Goal: Information Seeking & Learning: Learn about a topic

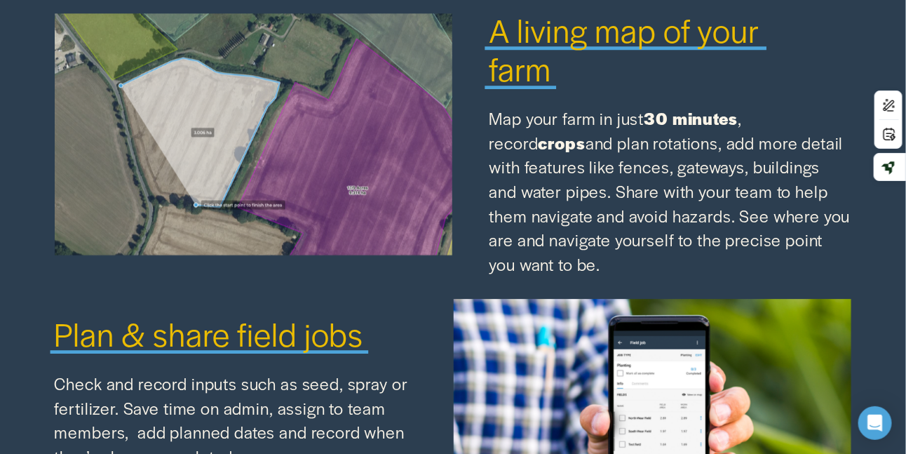
scroll to position [1289, 0]
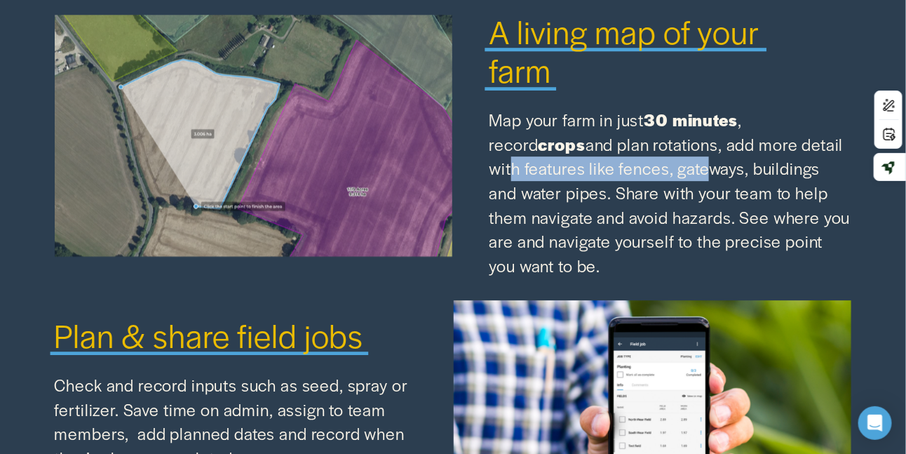
drag, startPoint x: 765, startPoint y: 145, endPoint x: 556, endPoint y: 188, distance: 213.4
click at [556, 188] on p "Map your farm in just 30 minutes , record crops and plan rotations, add more de…" at bounding box center [671, 193] width 363 height 170
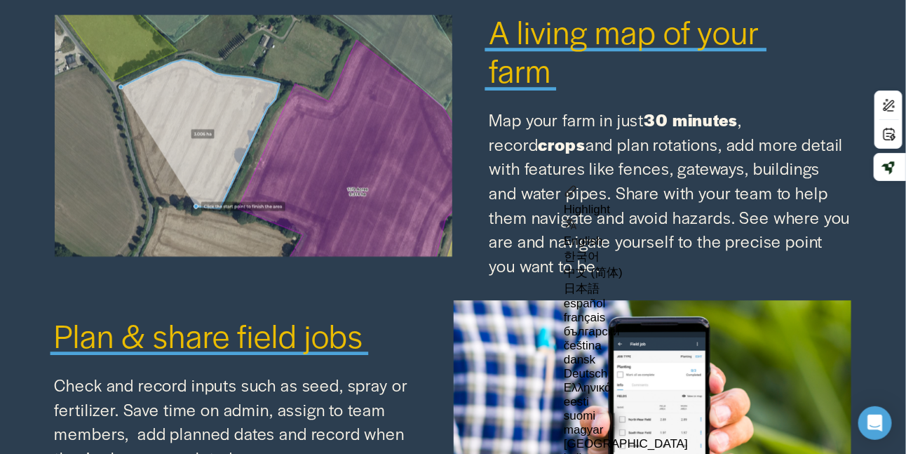
click at [616, 161] on p "Map your farm in just 30 minutes , record crops and plan rotations, add more de…" at bounding box center [671, 193] width 363 height 170
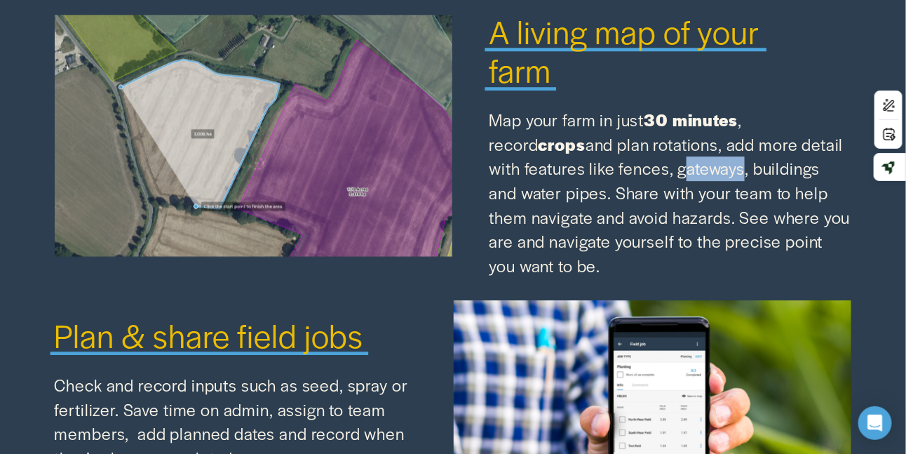
drag, startPoint x: 579, startPoint y: 185, endPoint x: 643, endPoint y: 168, distance: 66.2
click at [643, 168] on p "Map your farm in just 30 minutes , record crops and plan rotations, add more de…" at bounding box center [671, 193] width 363 height 170
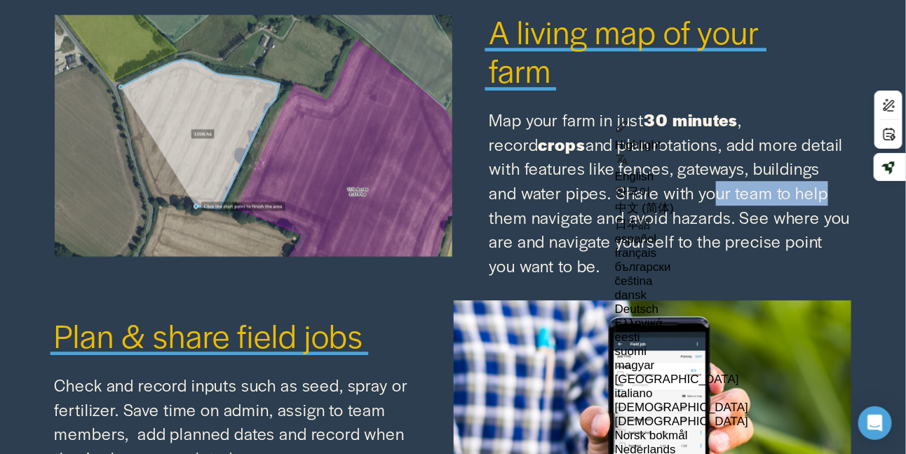
drag, startPoint x: 695, startPoint y: 197, endPoint x: 575, endPoint y: 206, distance: 120.3
click at [575, 206] on p "Map your farm in just 30 minutes , record crops and plan rotations, add more de…" at bounding box center [671, 193] width 363 height 170
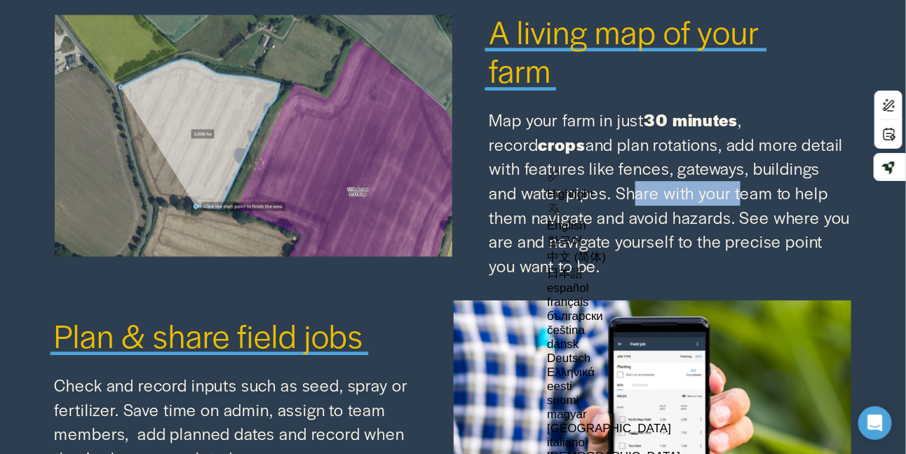
drag, startPoint x: 498, startPoint y: 214, endPoint x: 613, endPoint y: 213, distance: 115.1
click at [613, 213] on p "Map your farm in just 30 minutes , record crops and plan rotations, add more de…" at bounding box center [671, 193] width 363 height 170
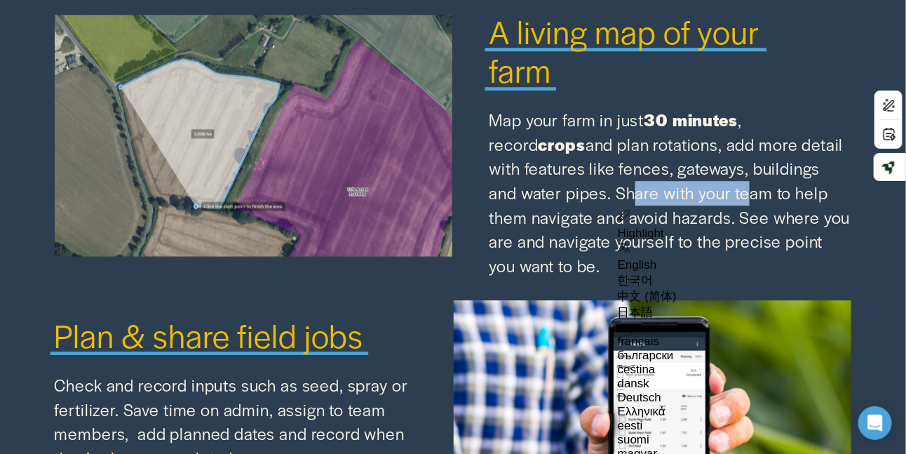
click at [679, 185] on p "Map your farm in just 30 minutes , record crops and plan rotations, add more de…" at bounding box center [671, 193] width 363 height 170
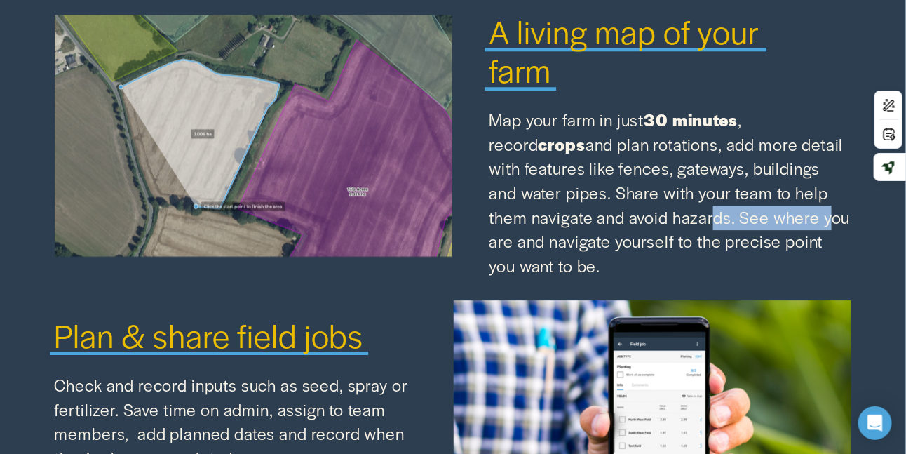
drag, startPoint x: 567, startPoint y: 236, endPoint x: 684, endPoint y: 236, distance: 117.2
click at [684, 236] on p "Map your farm in just 30 minutes , record crops and plan rotations, add more de…" at bounding box center [671, 193] width 363 height 170
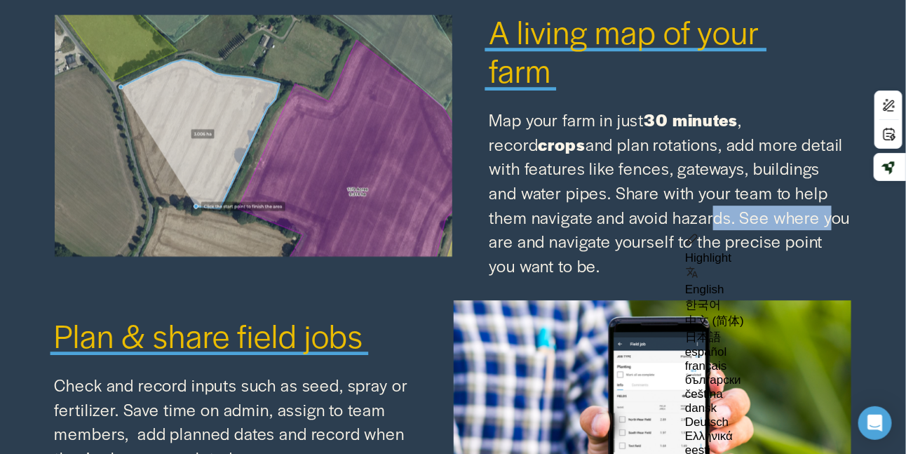
click at [739, 221] on p "Map your farm in just 30 minutes , record crops and plan rotations, add more de…" at bounding box center [671, 193] width 363 height 170
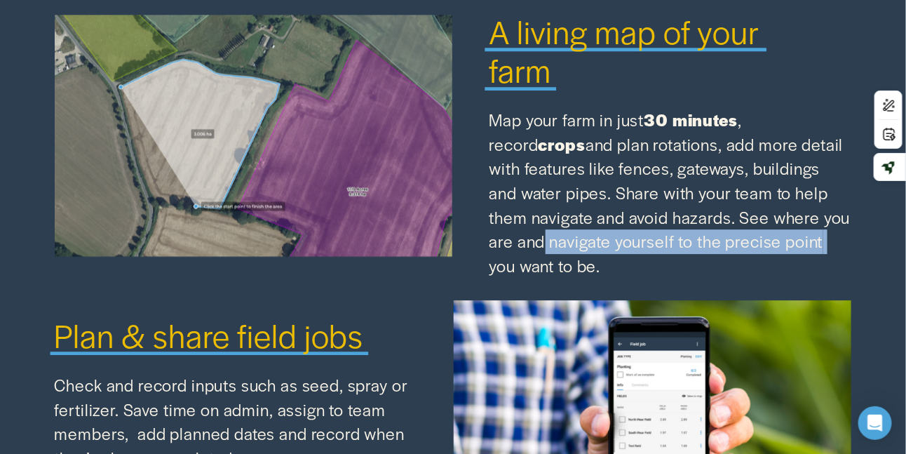
drag, startPoint x: 758, startPoint y: 229, endPoint x: 704, endPoint y: 255, distance: 59.9
click at [704, 255] on p "Map your farm in just 30 minutes , record crops and plan rotations, add more de…" at bounding box center [671, 193] width 363 height 170
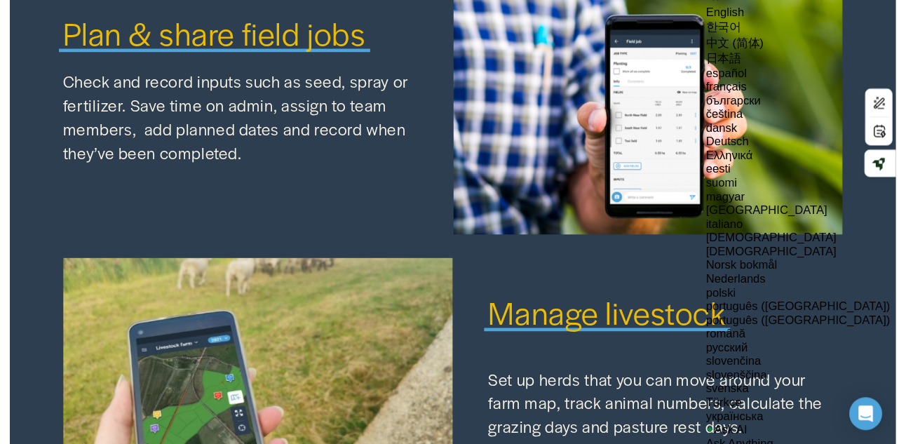
scroll to position [1758, 0]
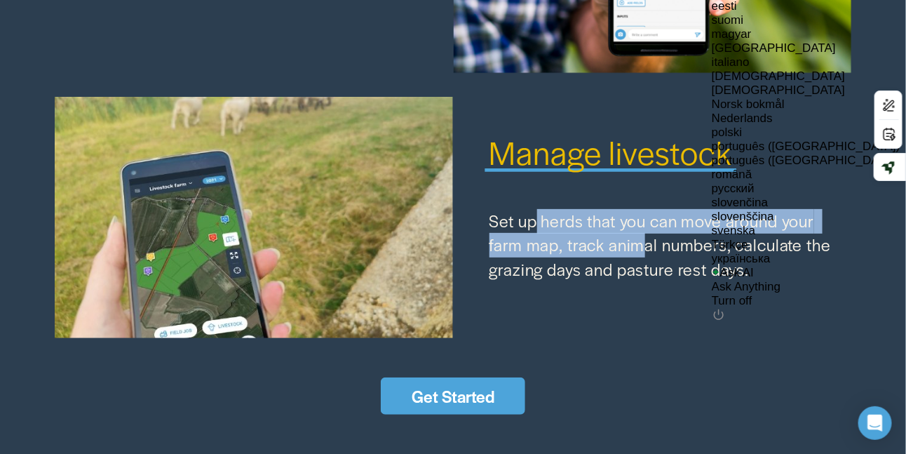
drag, startPoint x: 539, startPoint y: 237, endPoint x: 662, endPoint y: 252, distance: 124.4
click at [662, 252] on p "Set up herds that you can move around your farm map, track animal numbers, calc…" at bounding box center [671, 245] width 363 height 73
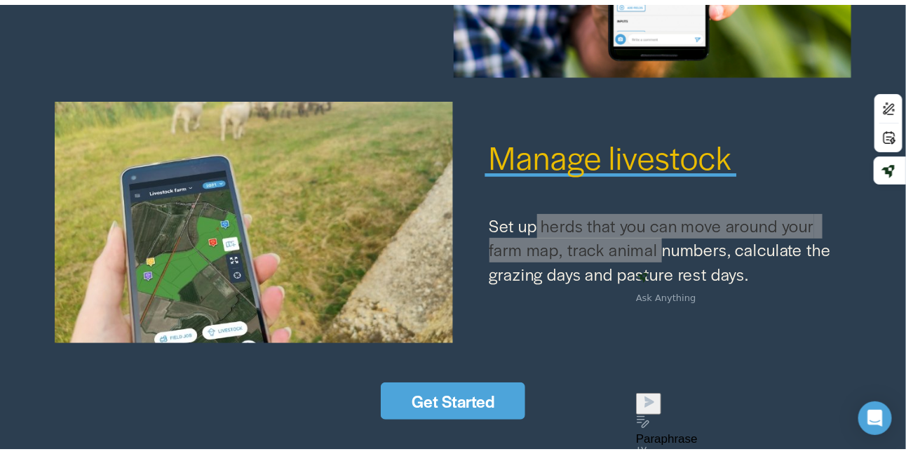
scroll to position [0, 0]
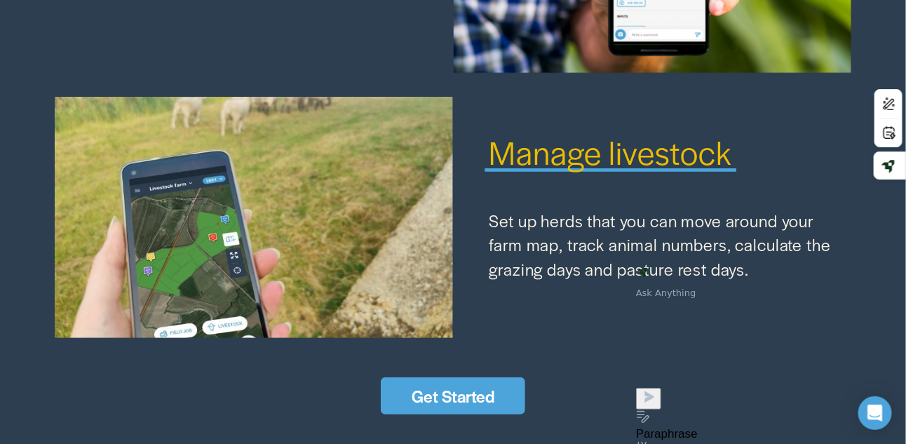
click at [671, 174] on span "Manage livestock" at bounding box center [611, 151] width 243 height 45
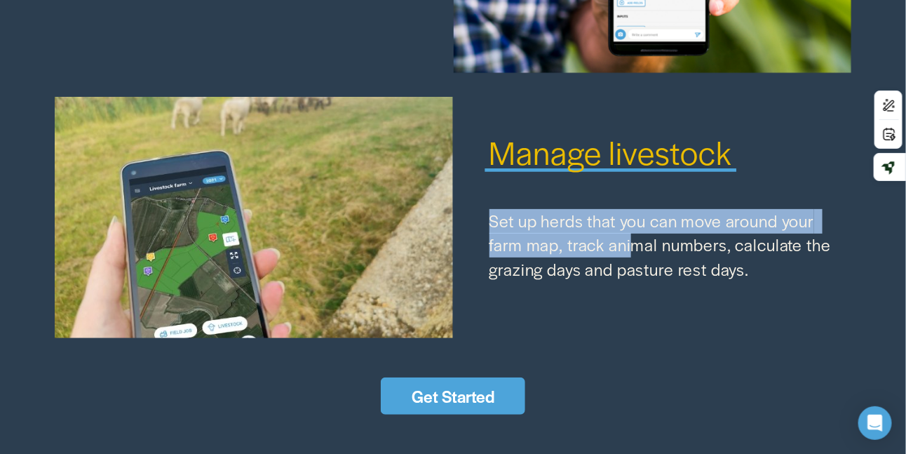
drag, startPoint x: 491, startPoint y: 248, endPoint x: 634, endPoint y: 253, distance: 143.2
click at [634, 253] on p "Set up herds that you can move around your farm map, track animal numbers, calc…" at bounding box center [671, 245] width 363 height 73
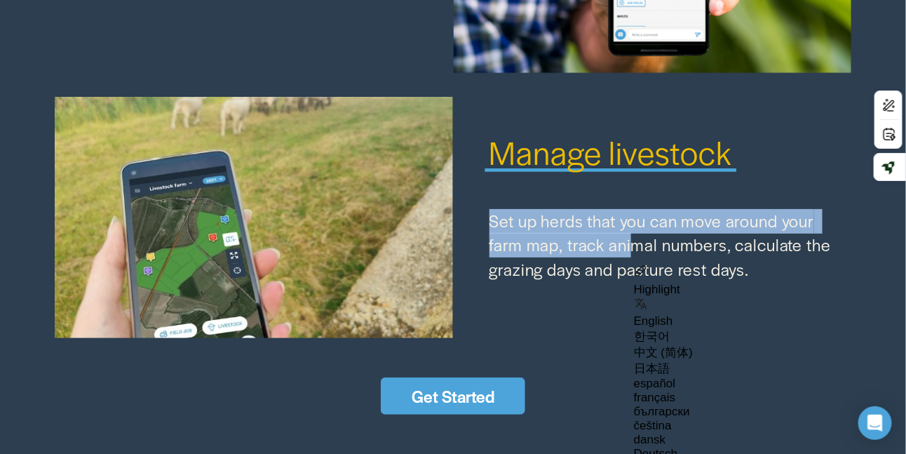
click at [688, 248] on p "Set up herds that you can move around your farm map, track animal numbers, calc…" at bounding box center [671, 245] width 363 height 73
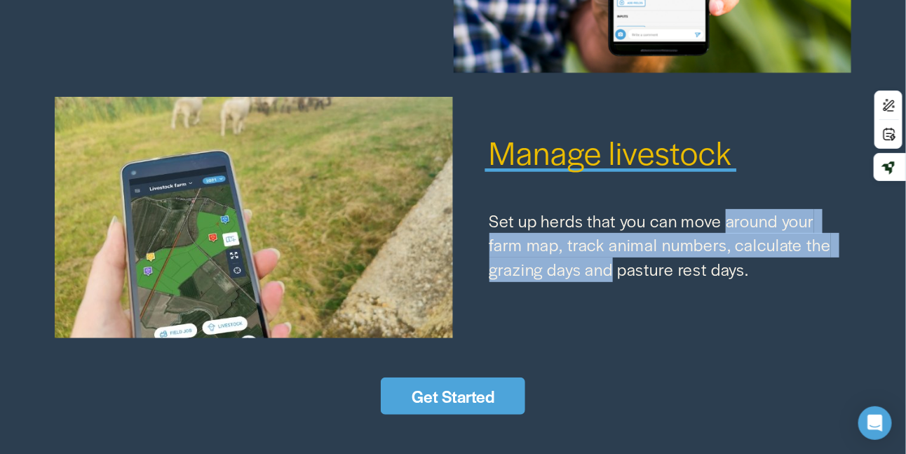
drag, startPoint x: 731, startPoint y: 249, endPoint x: 615, endPoint y: 340, distance: 147.9
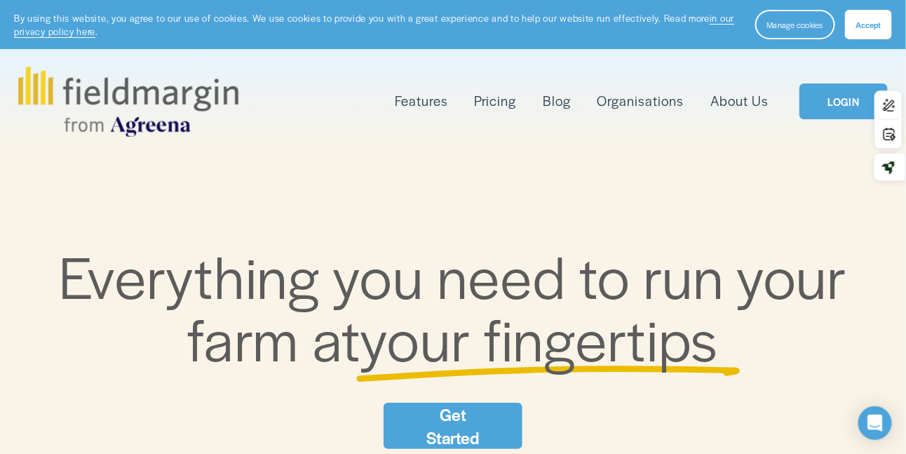
click at [498, 93] on link "Pricing" at bounding box center [496, 101] width 42 height 22
